Goal: Task Accomplishment & Management: Complete application form

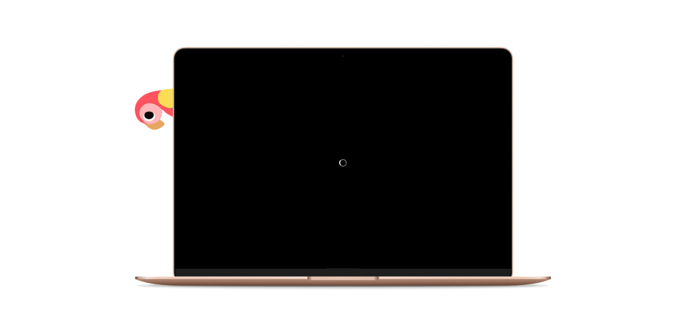
scroll to position [255, 0]
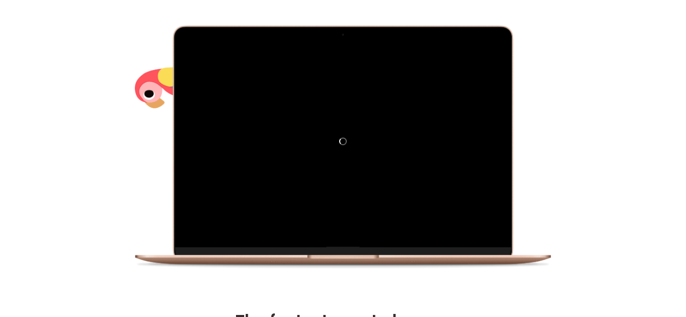
click at [118, 147] on div at bounding box center [343, 149] width 598 height 246
click at [137, 205] on div at bounding box center [343, 149] width 416 height 246
click at [587, 122] on div at bounding box center [343, 149] width 598 height 246
click at [552, 27] on div at bounding box center [343, 149] width 598 height 246
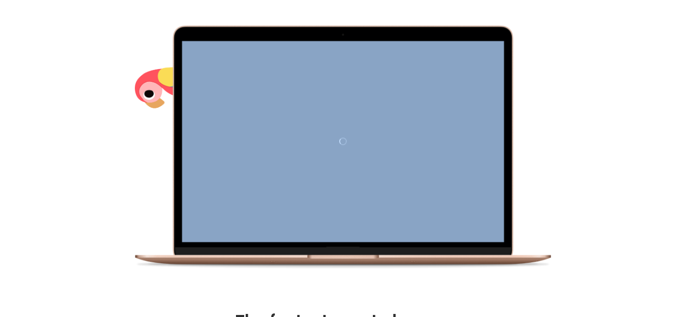
click at [90, 140] on div at bounding box center [343, 149] width 598 height 246
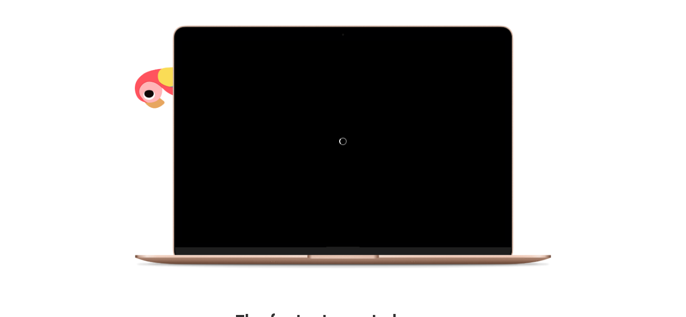
drag, startPoint x: 462, startPoint y: 30, endPoint x: 553, endPoint y: 101, distance: 115.0
click at [553, 101] on div at bounding box center [343, 149] width 598 height 246
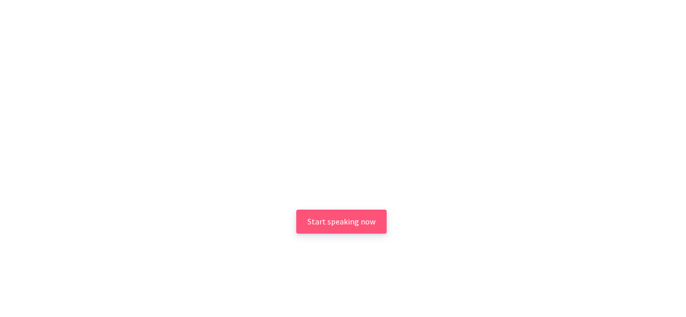
scroll to position [1993, 0]
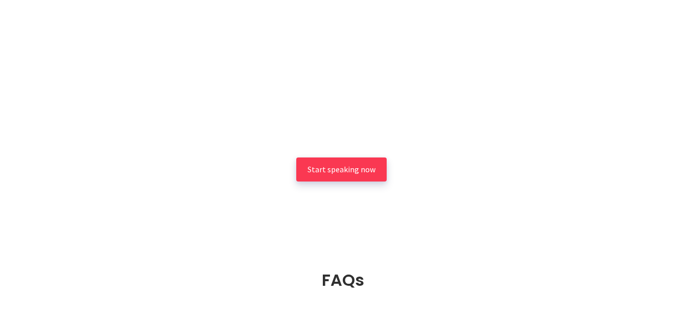
click at [350, 164] on span "Start speaking now" at bounding box center [342, 169] width 68 height 10
